Goal: Check status: Check status

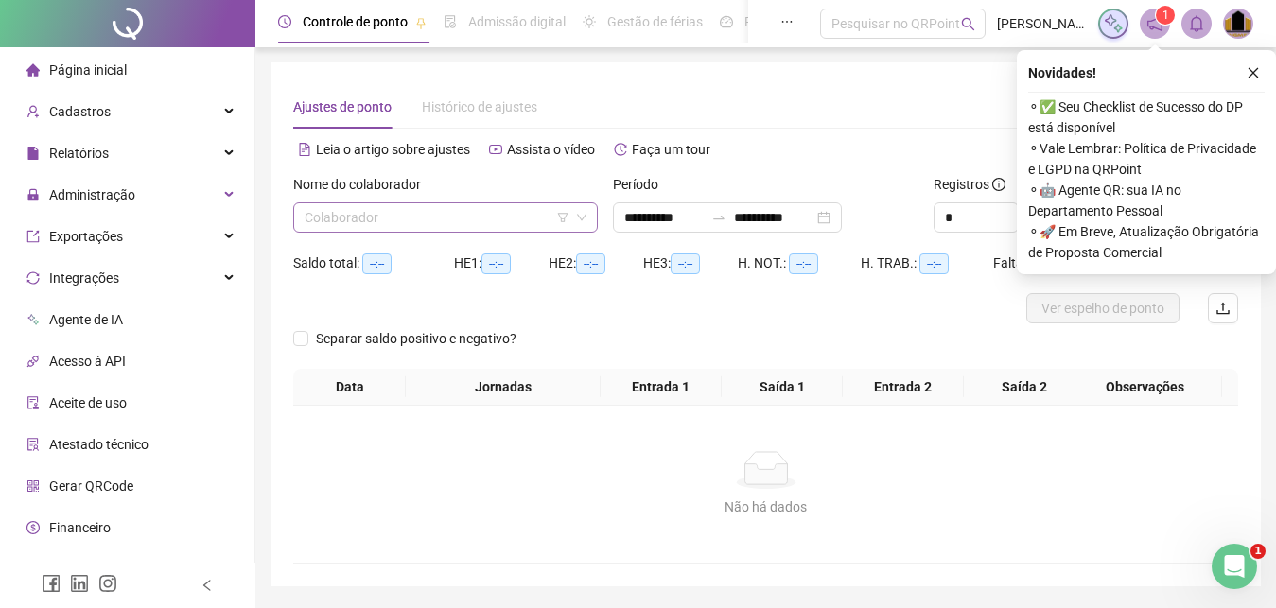
click at [438, 224] on input "search" at bounding box center [437, 217] width 265 height 28
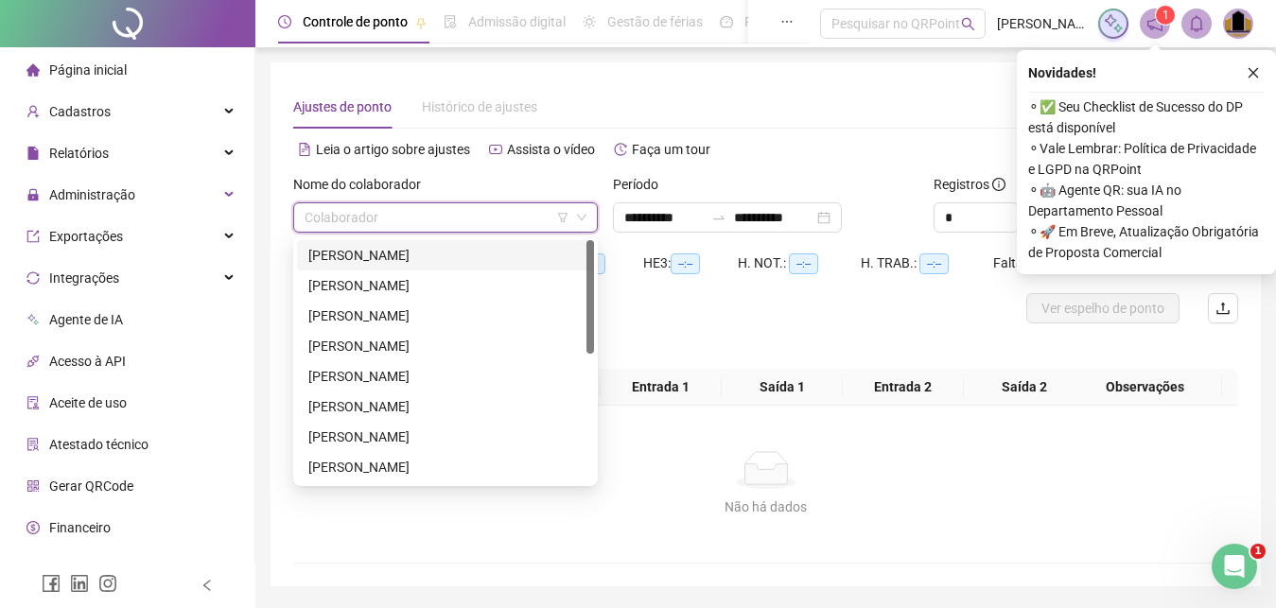
click at [443, 260] on div "[PERSON_NAME]" at bounding box center [445, 255] width 274 height 21
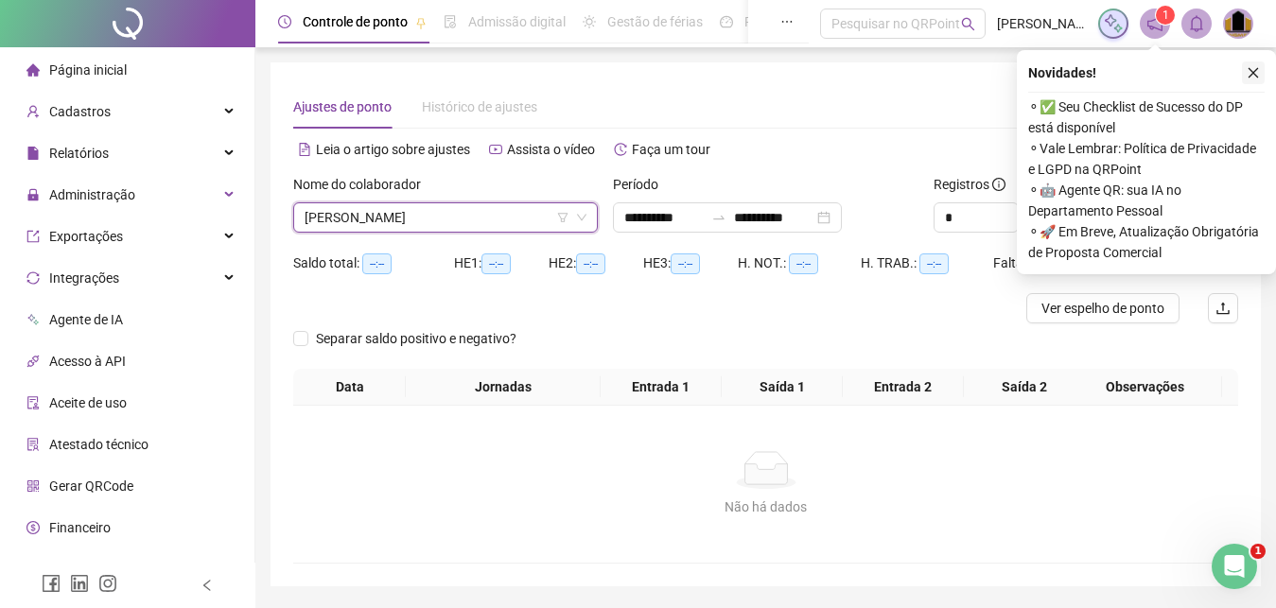
click at [1263, 77] on button "button" at bounding box center [1253, 72] width 23 height 23
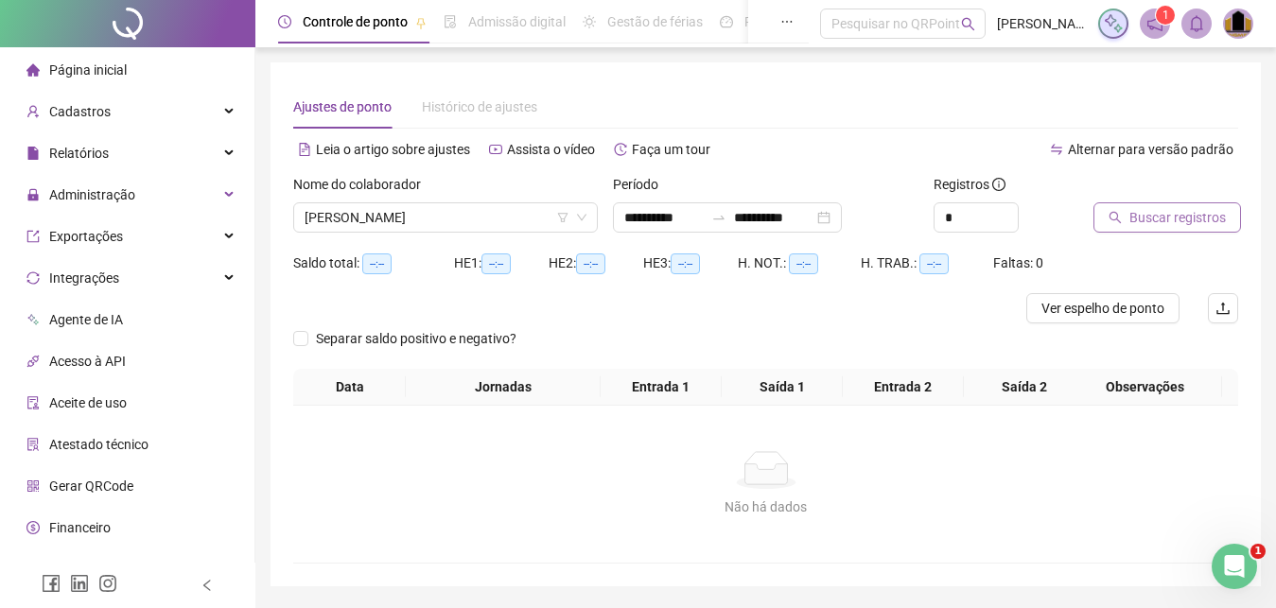
click at [1181, 222] on span "Buscar registros" at bounding box center [1178, 217] width 96 height 21
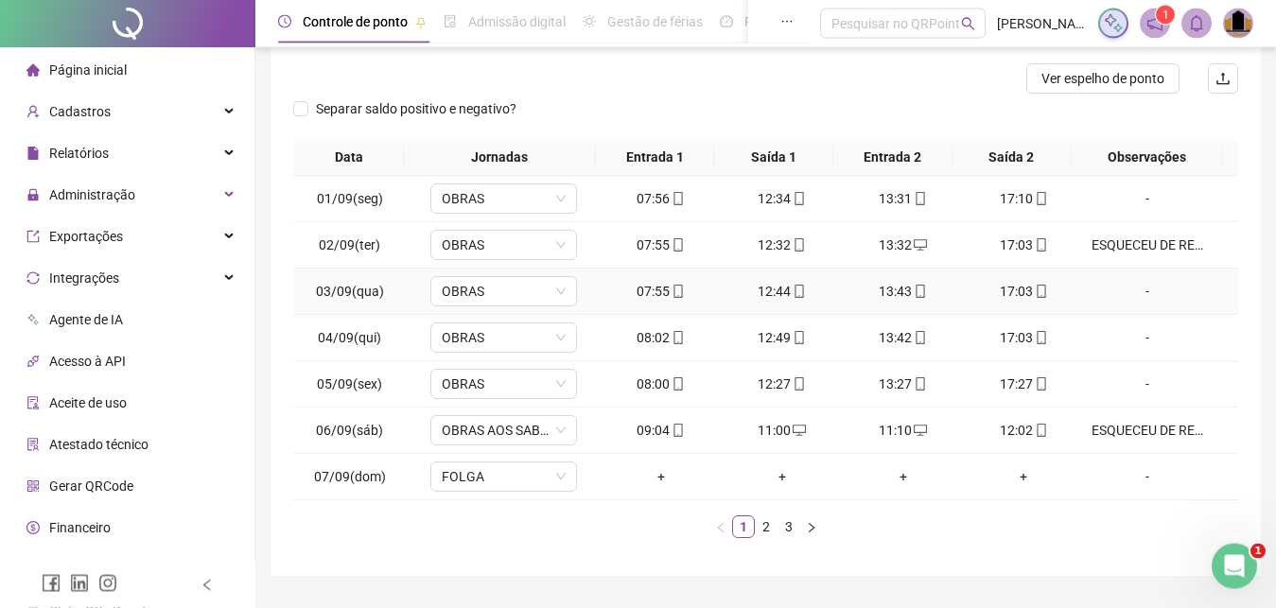
scroll to position [279, 0]
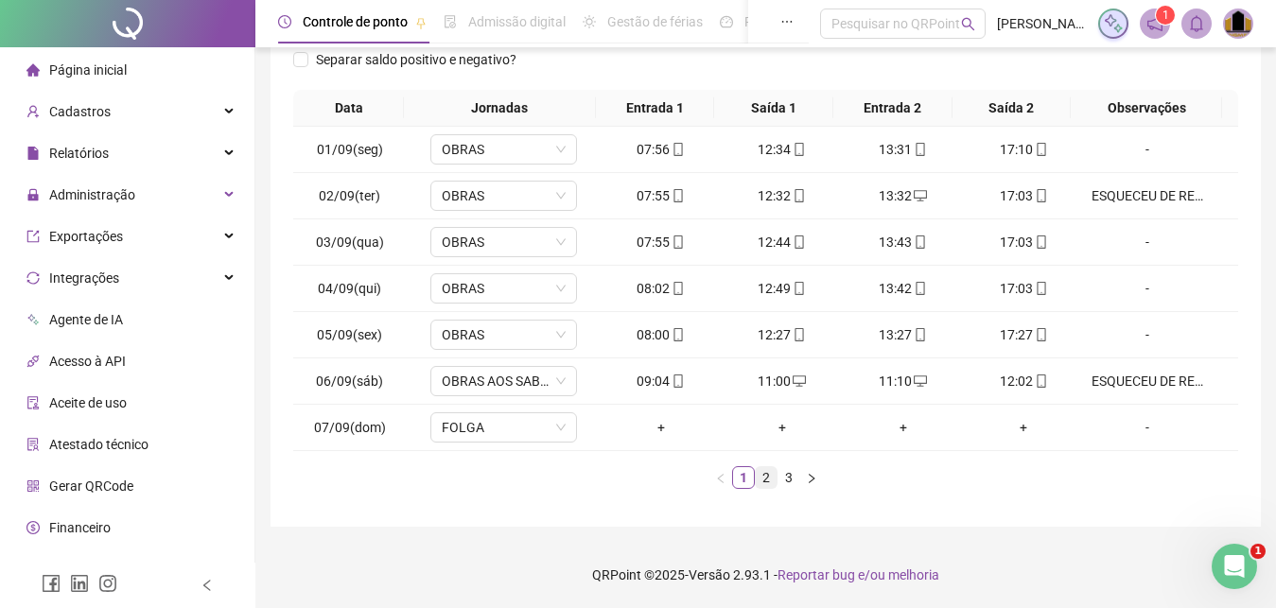
click at [764, 485] on link "2" at bounding box center [766, 477] width 21 height 21
click at [788, 479] on link "3" at bounding box center [789, 477] width 21 height 21
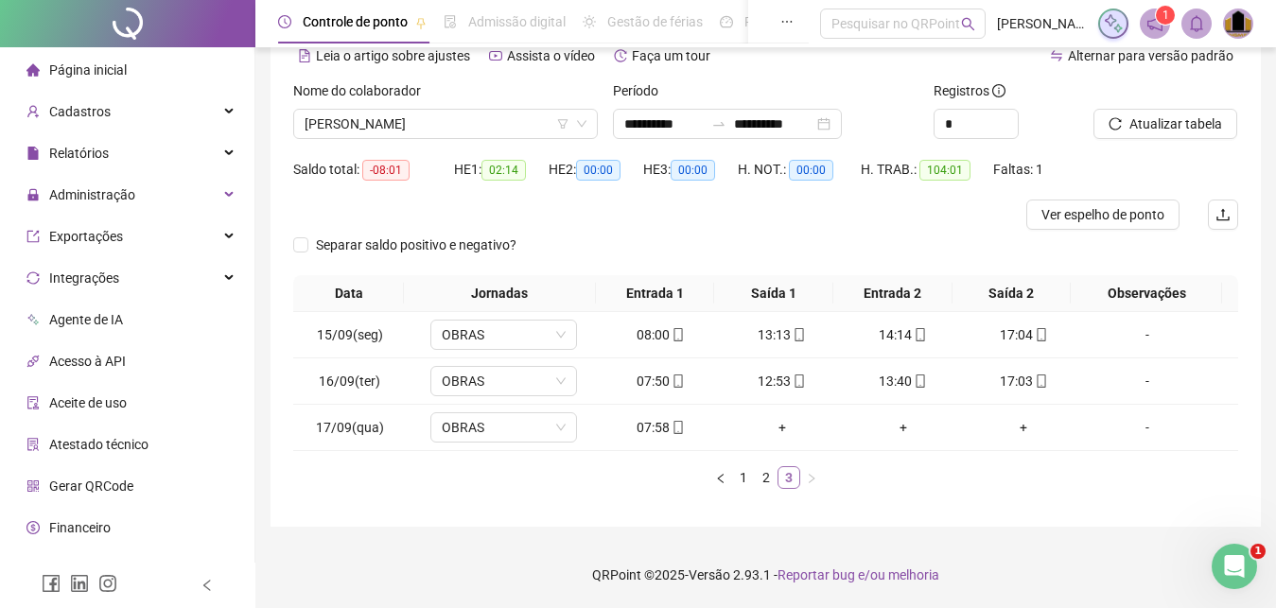
scroll to position [94, 0]
click at [507, 119] on span "[PERSON_NAME]" at bounding box center [446, 124] width 282 height 28
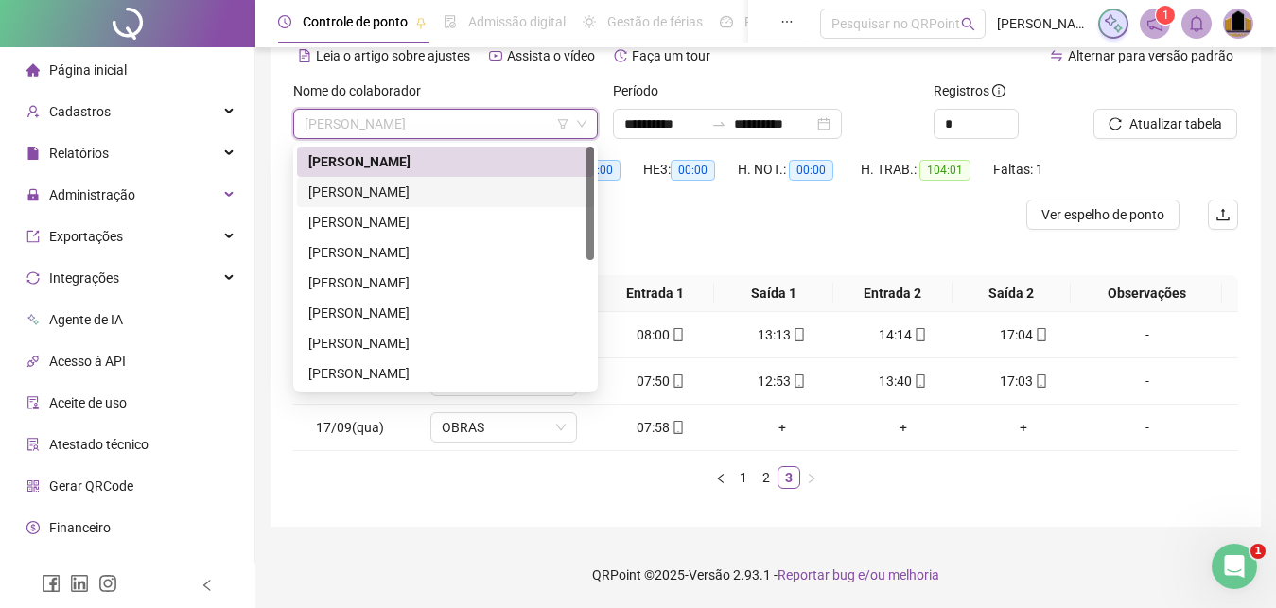
click at [467, 194] on div "[PERSON_NAME]" at bounding box center [445, 192] width 274 height 21
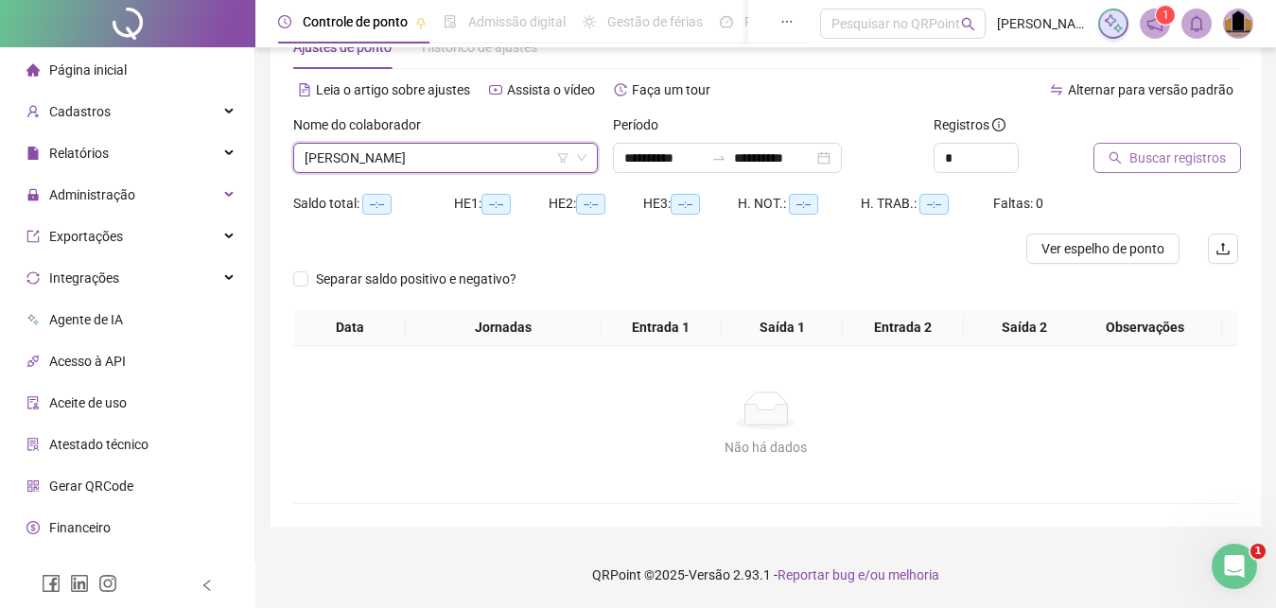
click at [1176, 163] on span "Buscar registros" at bounding box center [1178, 158] width 96 height 21
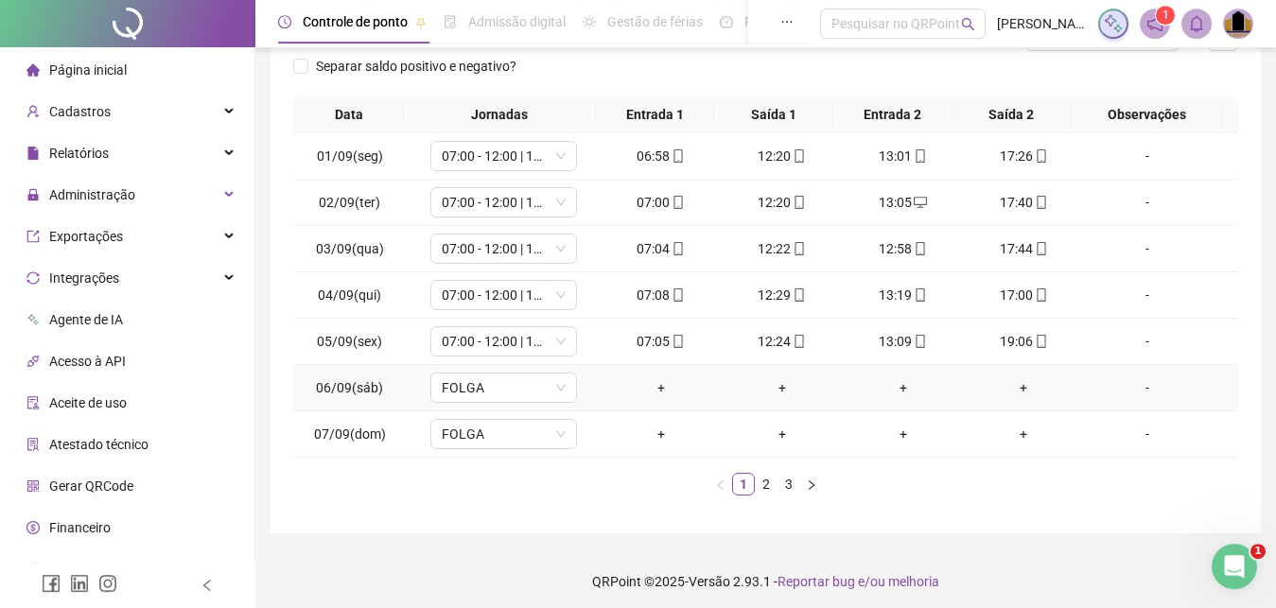
scroll to position [279, 0]
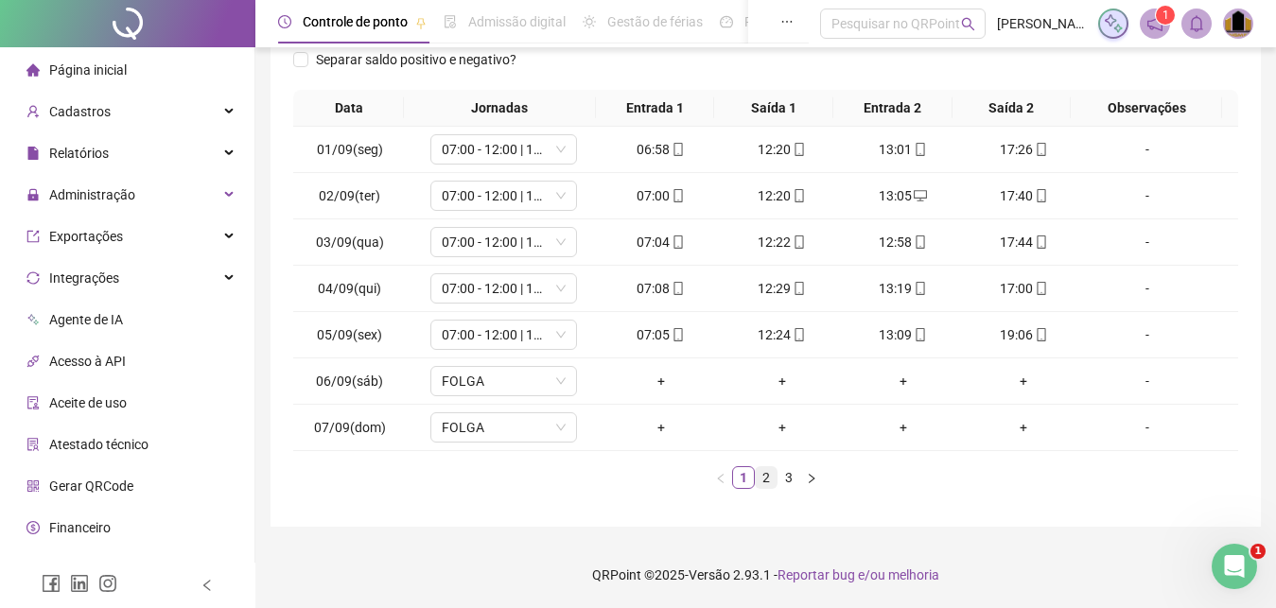
click at [762, 482] on link "2" at bounding box center [766, 477] width 21 height 21
click at [790, 487] on link "3" at bounding box center [789, 477] width 21 height 21
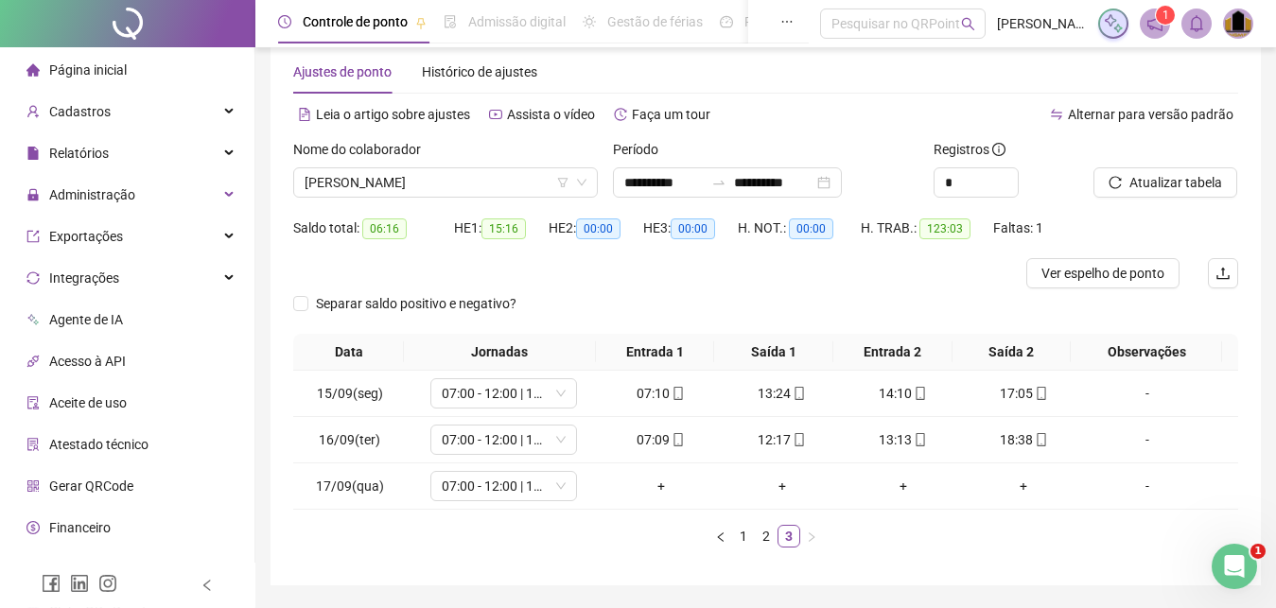
scroll to position [0, 0]
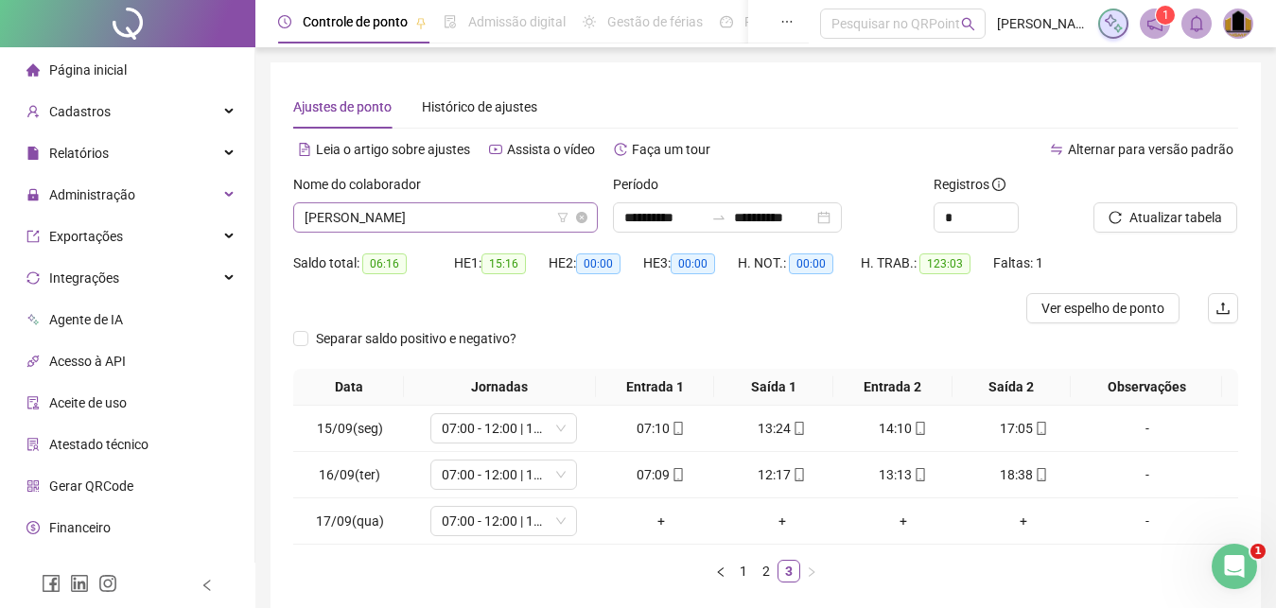
click at [484, 224] on span "[PERSON_NAME]" at bounding box center [446, 217] width 282 height 28
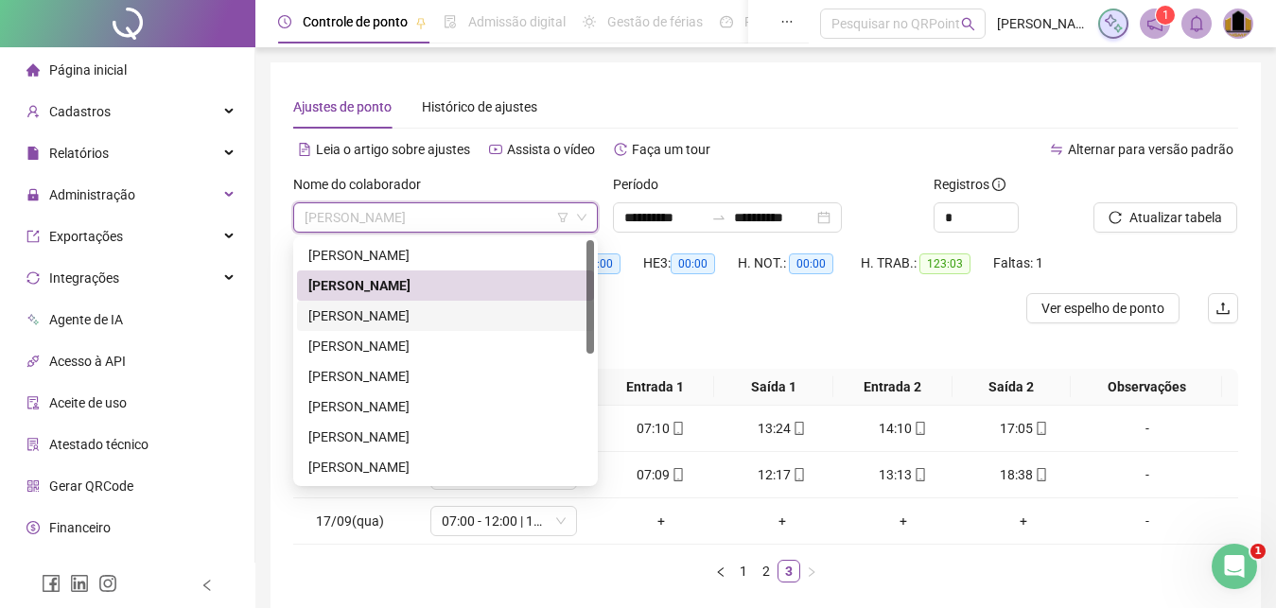
click at [439, 314] on div "[PERSON_NAME]" at bounding box center [445, 316] width 274 height 21
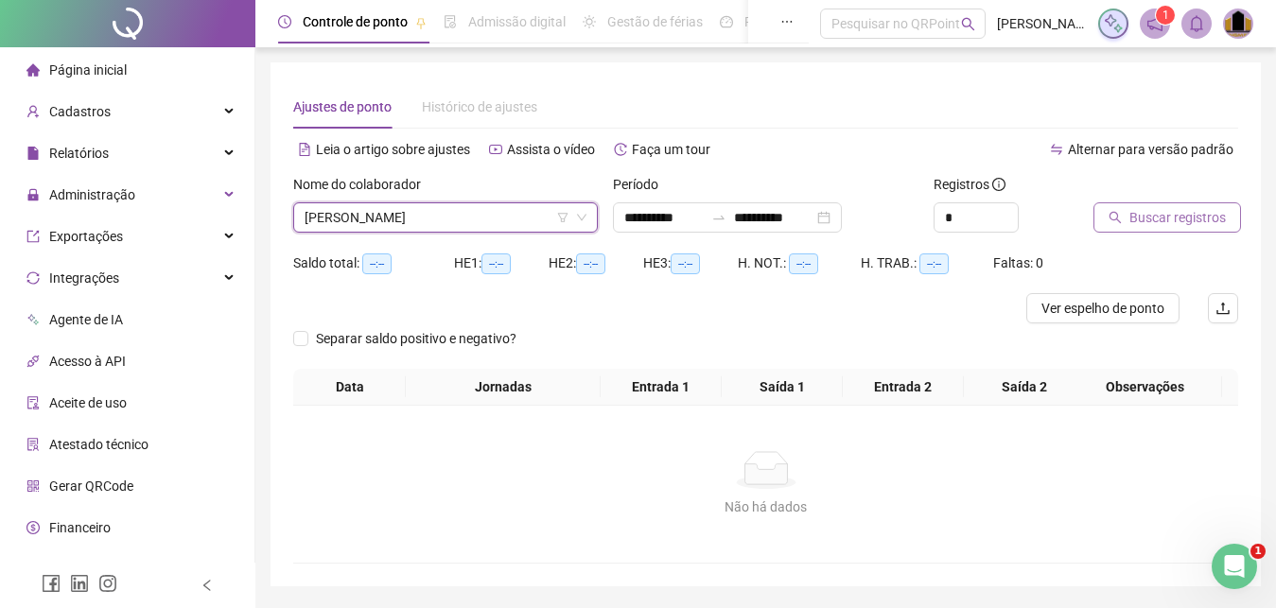
click at [1179, 223] on span "Buscar registros" at bounding box center [1178, 217] width 96 height 21
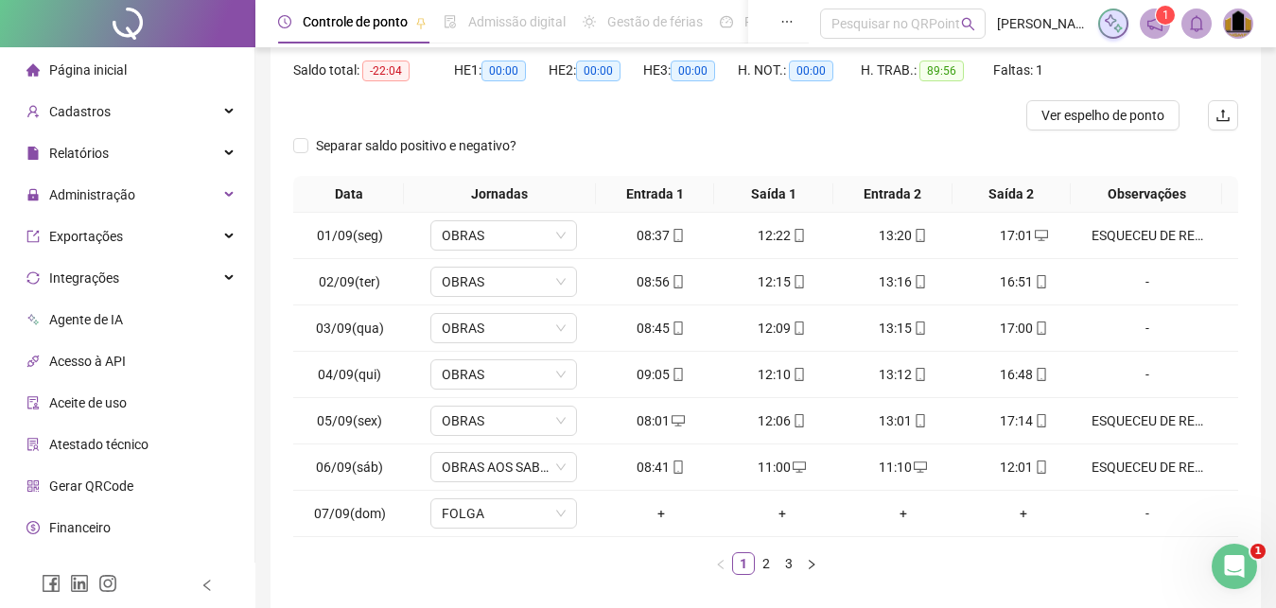
scroll to position [279, 0]
